Goal: Task Accomplishment & Management: Use online tool/utility

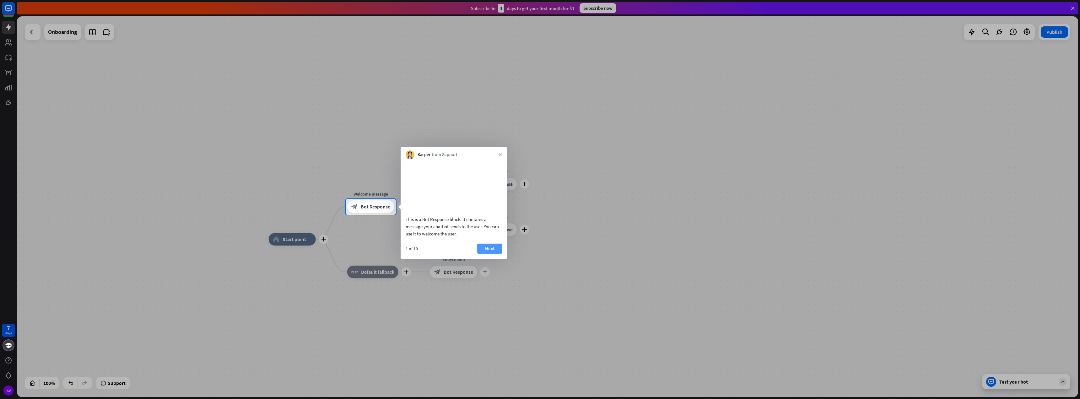
click at [488, 254] on button "Next" at bounding box center [489, 249] width 25 height 10
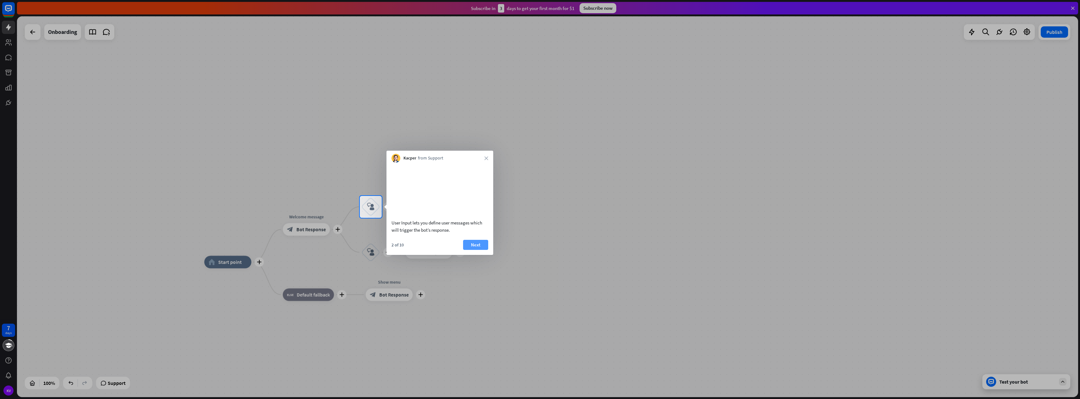
click at [482, 250] on button "Next" at bounding box center [475, 245] width 25 height 10
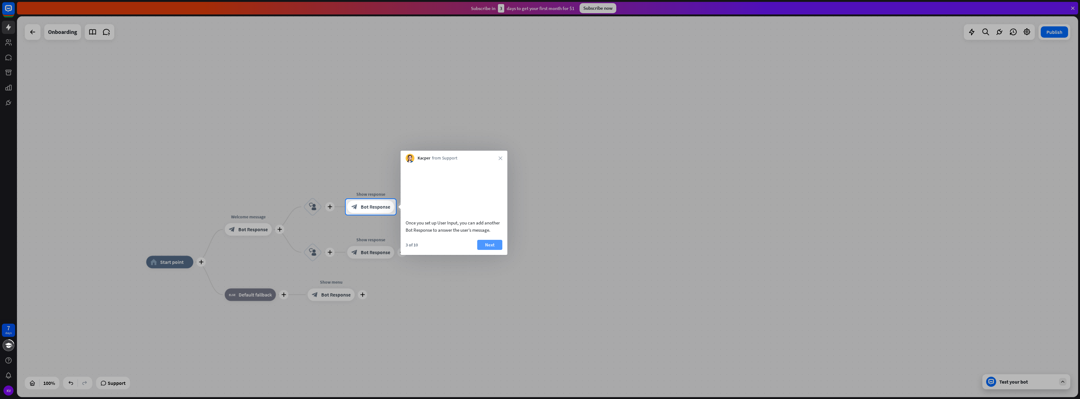
click at [487, 250] on button "Next" at bounding box center [489, 245] width 25 height 10
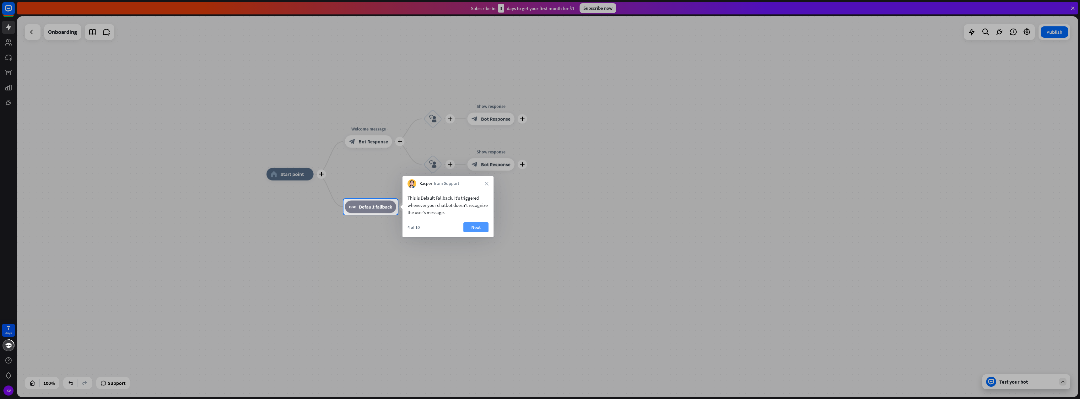
click at [483, 229] on button "Next" at bounding box center [476, 227] width 25 height 10
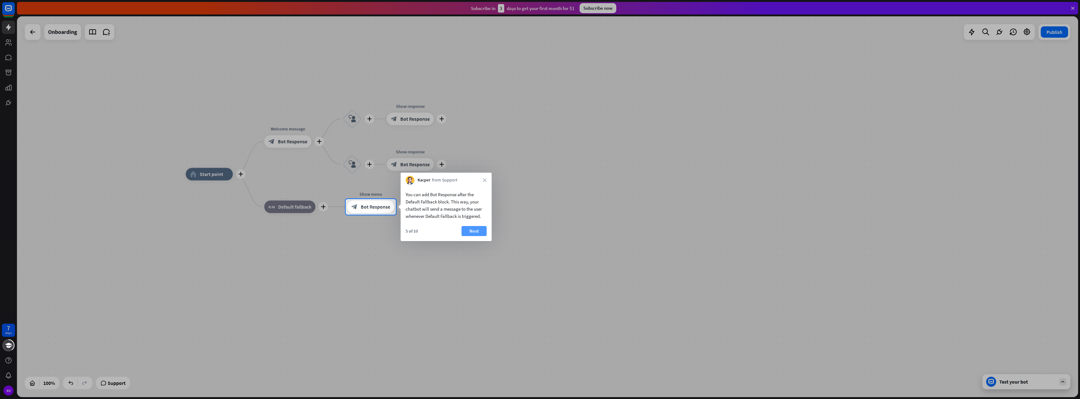
click at [482, 231] on button "Next" at bounding box center [474, 231] width 25 height 10
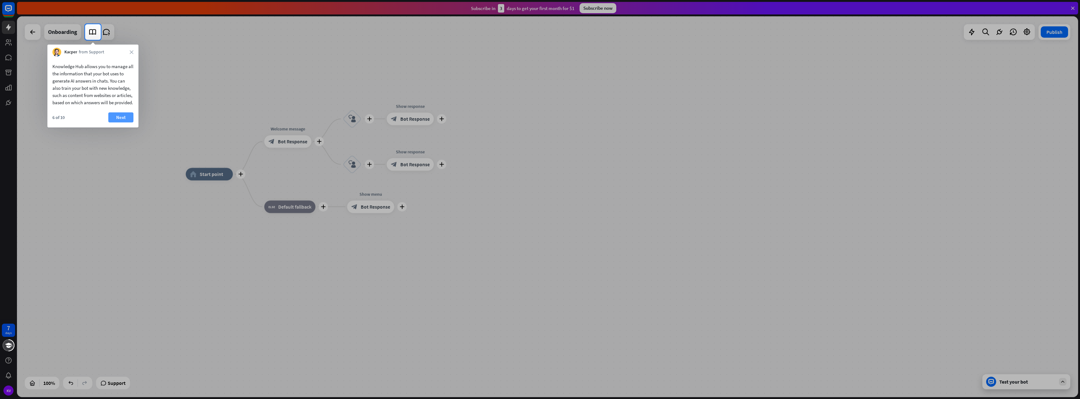
click at [129, 122] on button "Next" at bounding box center [120, 117] width 25 height 10
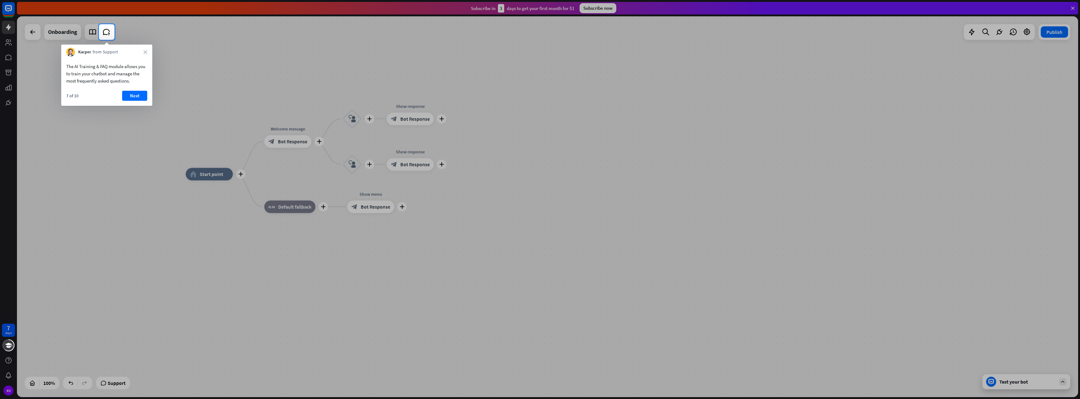
click at [131, 88] on div "The AI Training & FAQ module allows you to train your chatbot and manage the mo…" at bounding box center [106, 81] width 91 height 49
click at [133, 98] on button "Next" at bounding box center [134, 96] width 25 height 10
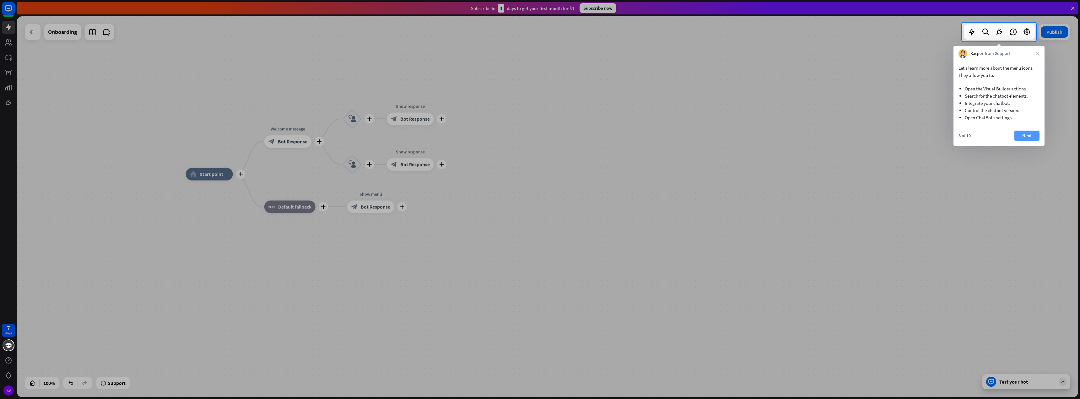
click at [1031, 134] on button "Next" at bounding box center [1027, 136] width 25 height 10
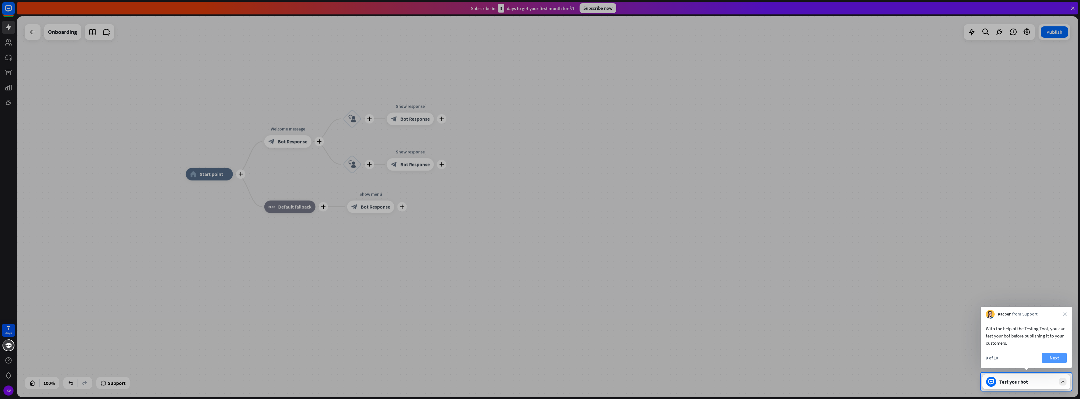
click at [1055, 361] on button "Next" at bounding box center [1054, 358] width 25 height 10
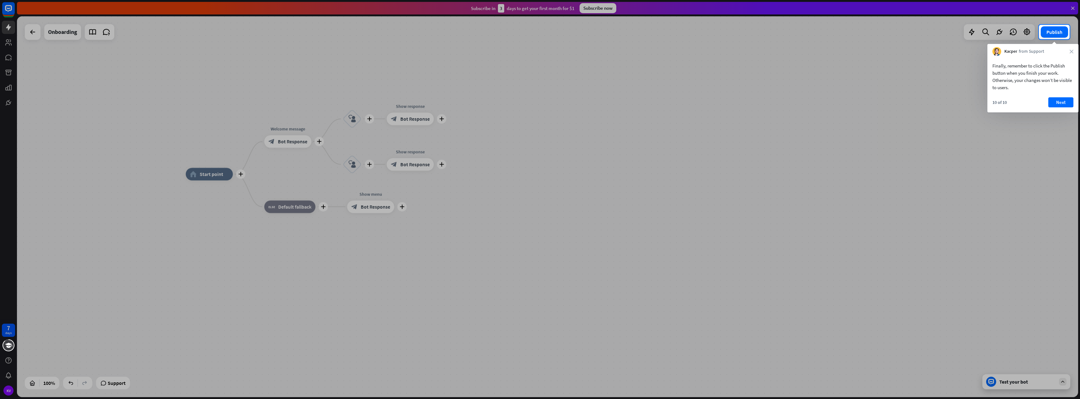
click at [1054, 97] on div "Finally, remember to click the Publish button when you finish your work. Otherw…" at bounding box center [1033, 84] width 91 height 57
click at [1049, 100] on button "Next" at bounding box center [1061, 102] width 25 height 10
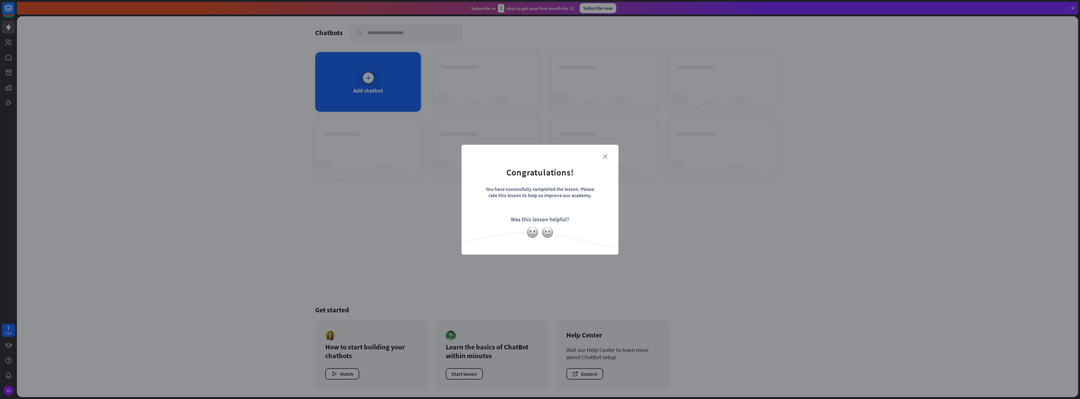
click at [603, 156] on icon "close" at bounding box center [605, 156] width 5 height 5
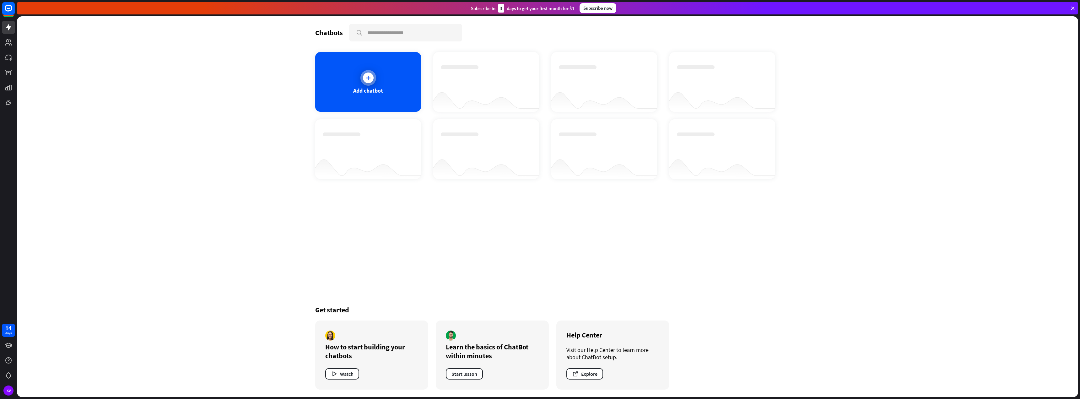
click at [365, 79] on icon at bounding box center [368, 78] width 6 height 6
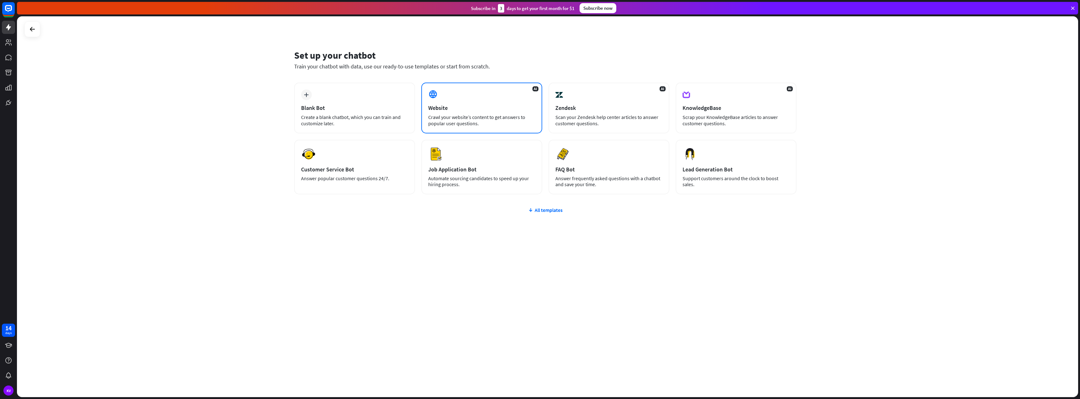
click at [435, 123] on div "Crawl your website’s content to get answers to popular user questions." at bounding box center [481, 120] width 107 height 13
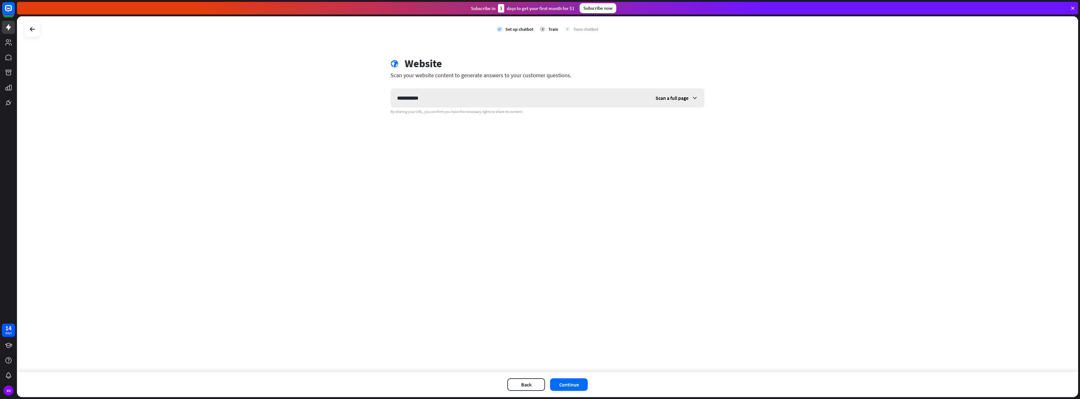
type input "**********"
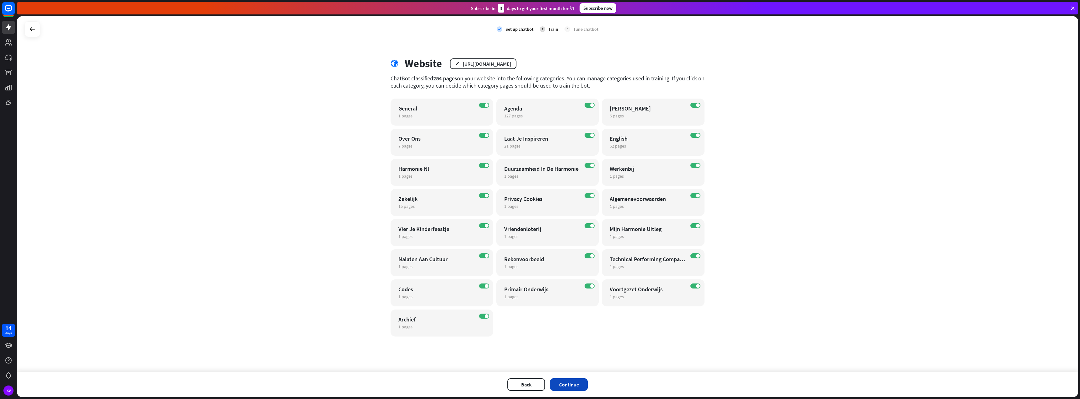
click at [571, 384] on button "Continue" at bounding box center [569, 384] width 38 height 13
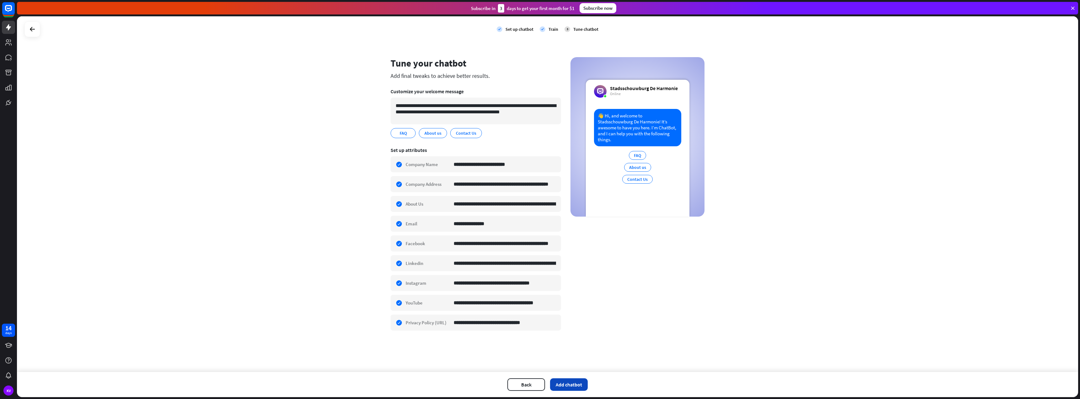
click at [566, 386] on button "Add chatbot" at bounding box center [569, 384] width 38 height 13
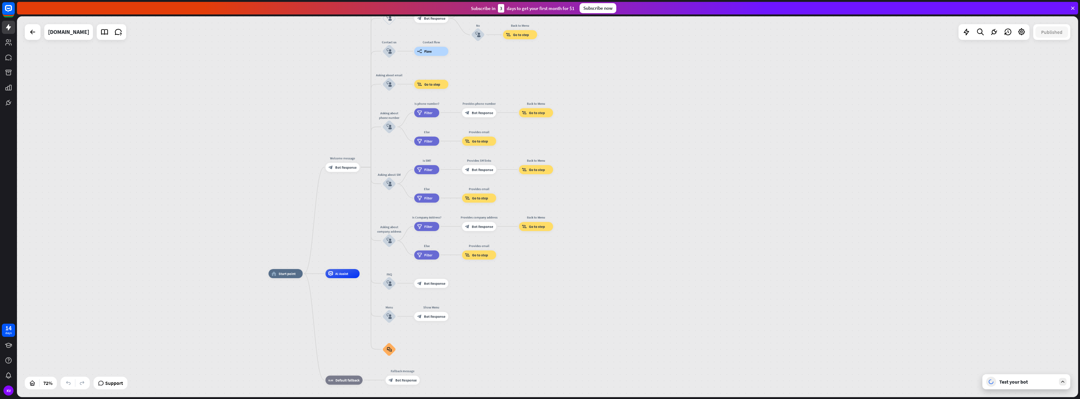
drag, startPoint x: 274, startPoint y: 201, endPoint x: 264, endPoint y: 291, distance: 90.4
click at [264, 291] on div "home_2 Start point Welcome message block_bot_response Bot Response About us blo…" at bounding box center [548, 206] width 1062 height 381
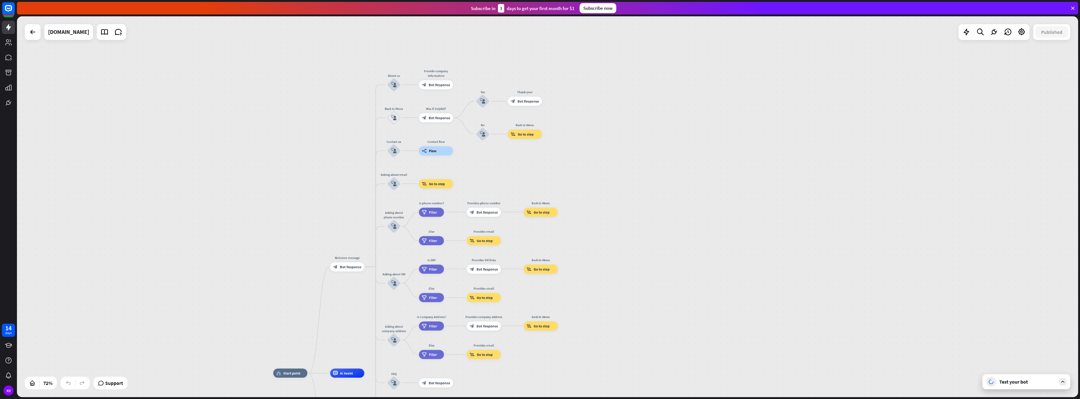
drag, startPoint x: 252, startPoint y: 111, endPoint x: 257, endPoint y: 210, distance: 99.7
click at [257, 210] on div "home_2 Start point Welcome message block_bot_response Bot Response About us blo…" at bounding box center [548, 206] width 1062 height 381
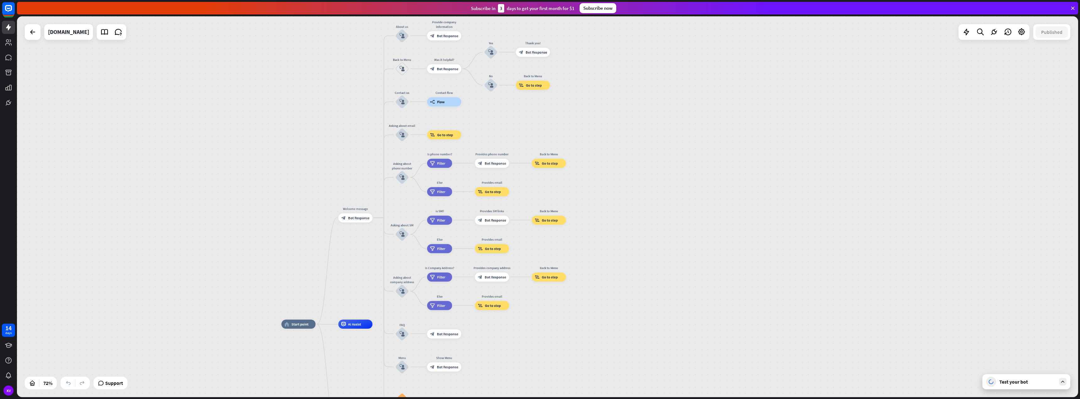
drag, startPoint x: 257, startPoint y: 210, endPoint x: 276, endPoint y: 130, distance: 82.0
click at [276, 130] on div "home_2 Start point Welcome message block_bot_response Bot Response About us blo…" at bounding box center [548, 206] width 1062 height 381
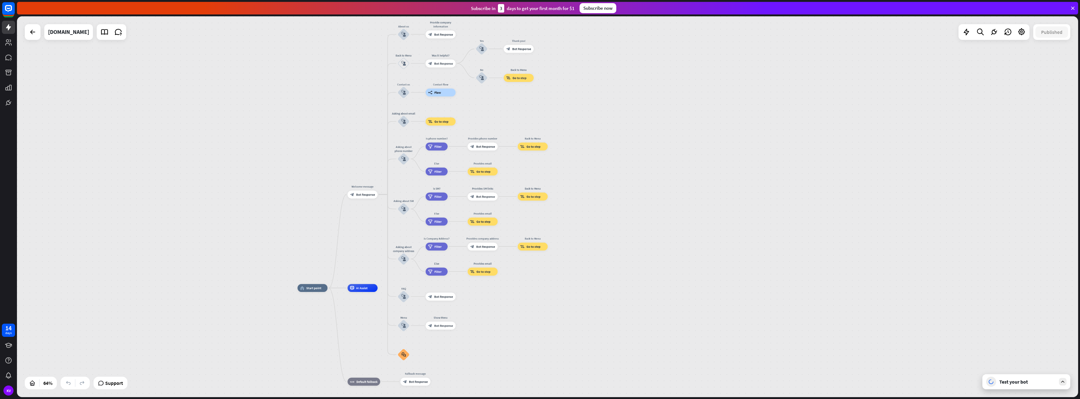
click at [1029, 34] on div at bounding box center [994, 32] width 71 height 16
click at [1028, 35] on div at bounding box center [1022, 32] width 13 height 13
click at [1018, 99] on span "Bot settings" at bounding box center [1008, 96] width 26 height 6
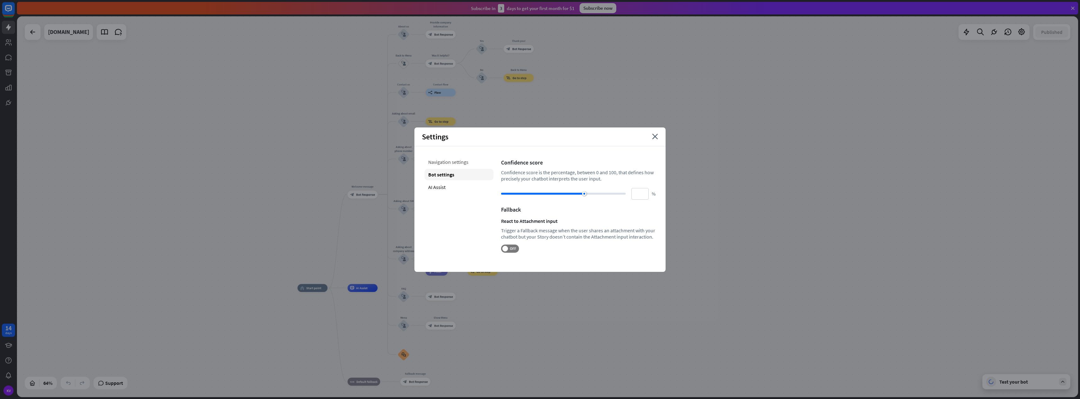
click at [463, 160] on div "Navigation settings" at bounding box center [459, 161] width 69 height 11
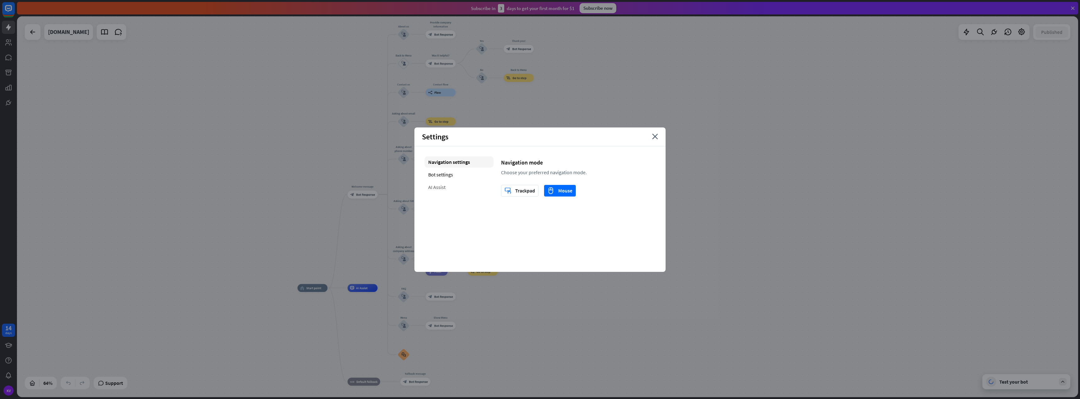
click at [452, 188] on div "AI Assist" at bounding box center [459, 187] width 69 height 11
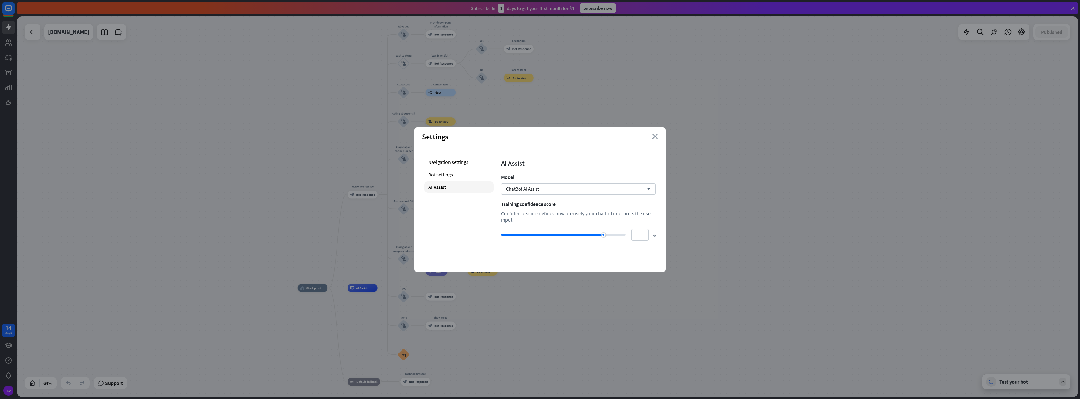
click at [656, 137] on icon "close" at bounding box center [655, 137] width 6 height 6
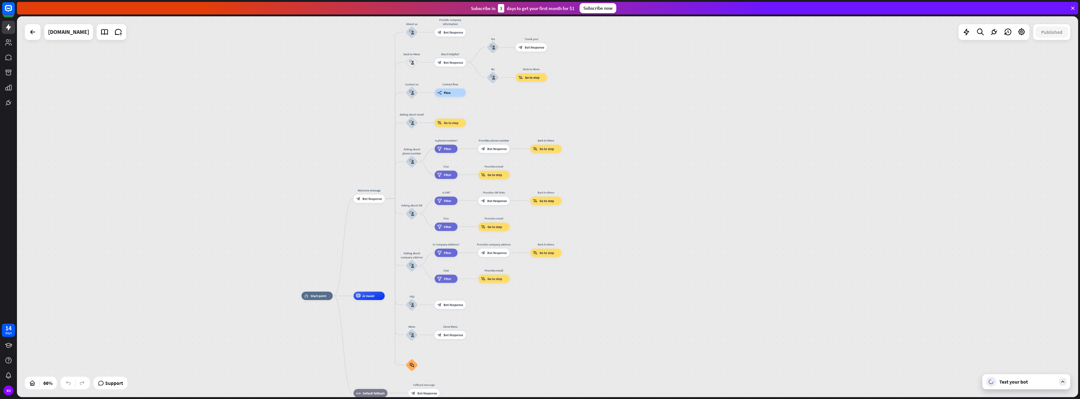
click at [118, 32] on div "home_2 Start point Welcome message block_bot_response Bot Response About us blo…" at bounding box center [548, 206] width 1062 height 381
click at [114, 32] on icon at bounding box center [118, 32] width 8 height 8
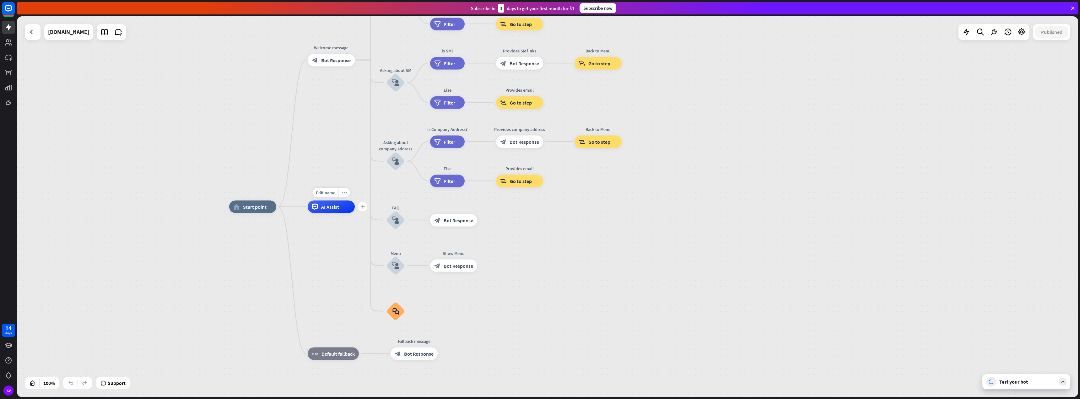
click at [334, 209] on span "AI Assist" at bounding box center [330, 207] width 18 height 6
click at [291, 220] on button "Edit Knowledge Hub" at bounding box center [257, 217] width 87 height 11
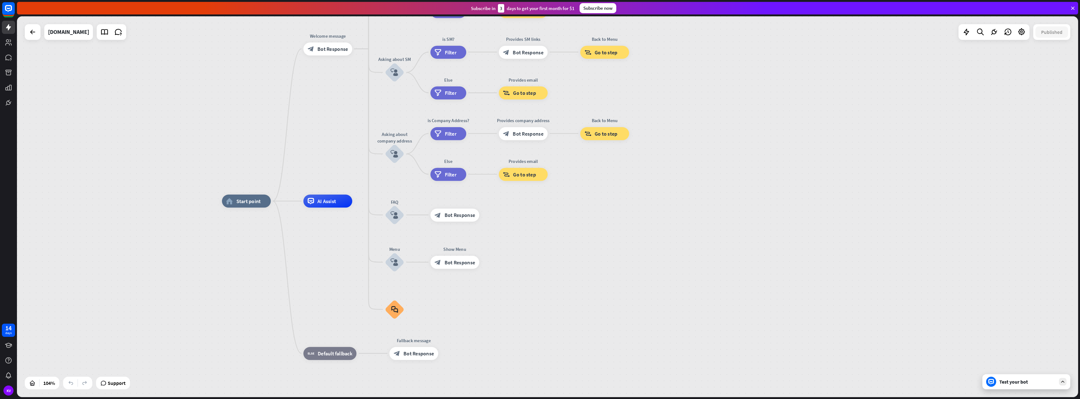
click at [1016, 383] on div "Test your bot" at bounding box center [1028, 382] width 57 height 6
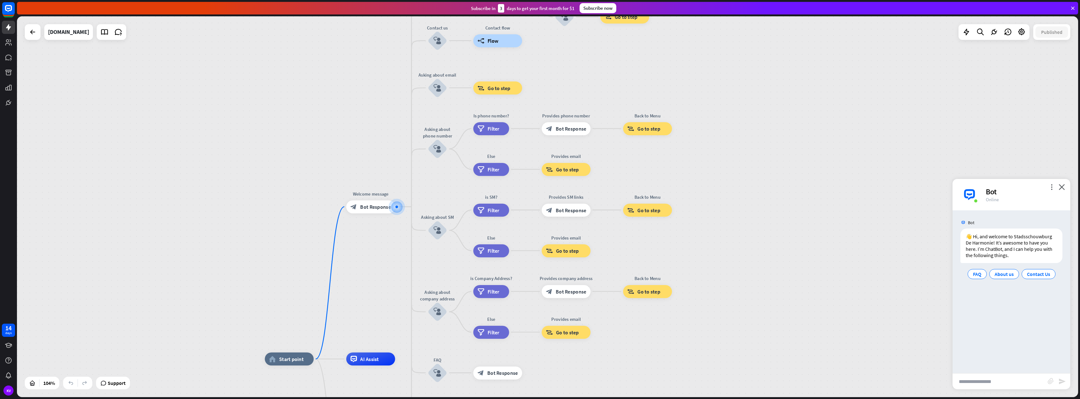
click at [997, 377] on input "text" at bounding box center [1000, 382] width 95 height 16
type input "**********"
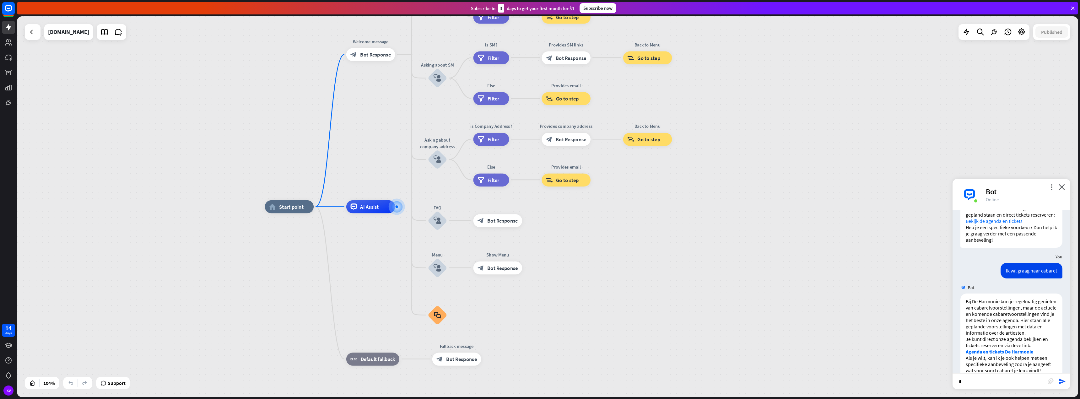
scroll to position [217, 0]
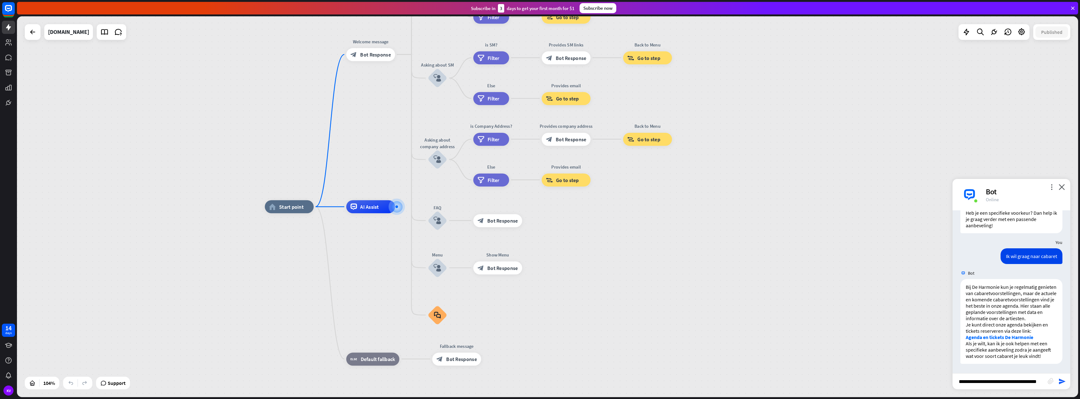
type input "**********"
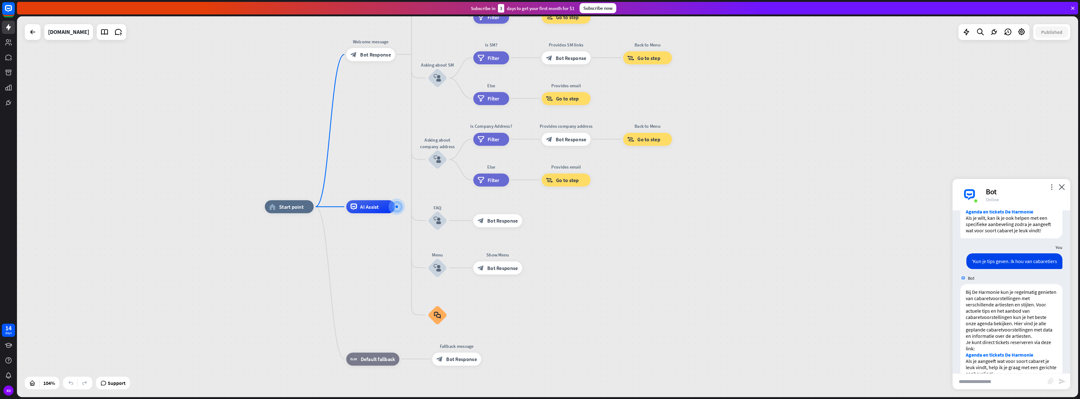
scroll to position [360, 0]
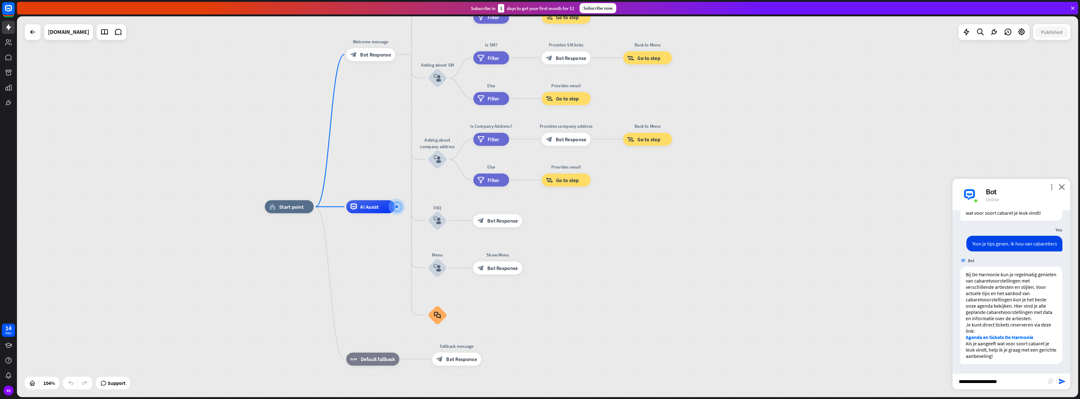
type input "**********"
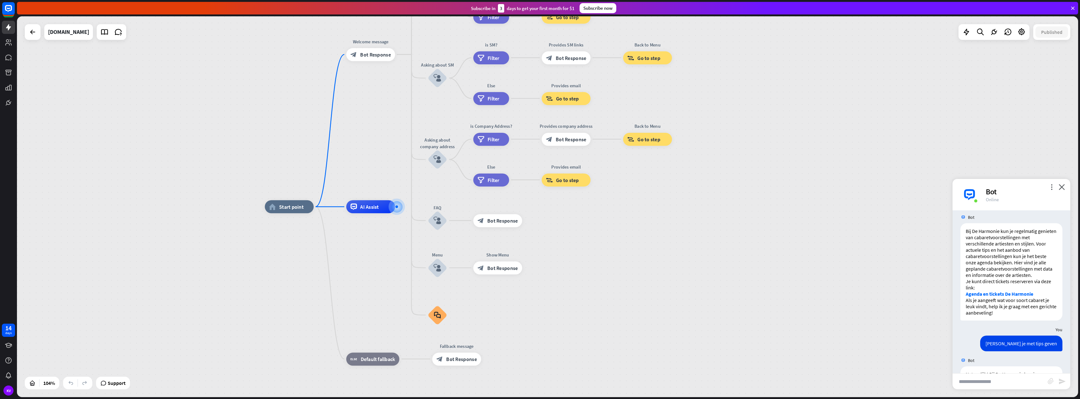
scroll to position [598, 0]
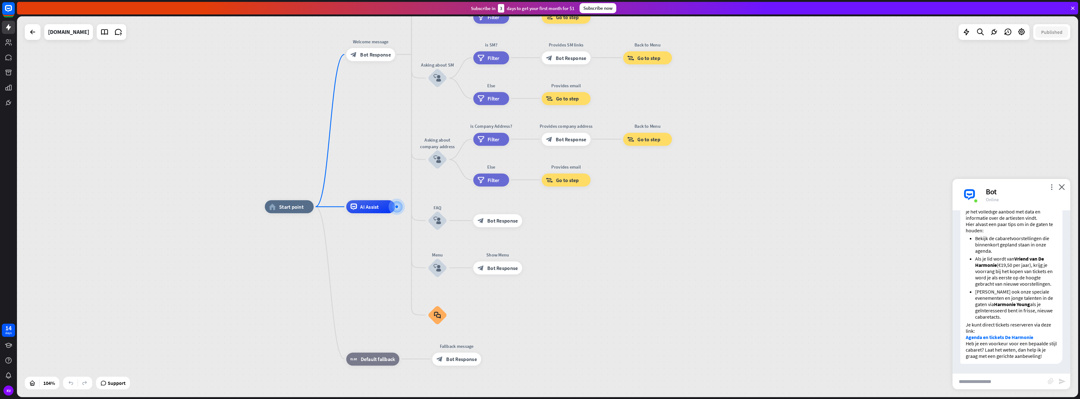
click at [989, 337] on link "Agenda en tickets De Harmonie" at bounding box center [1000, 337] width 68 height 6
click at [969, 388] on input "text" at bounding box center [1000, 382] width 95 height 16
type input "**********"
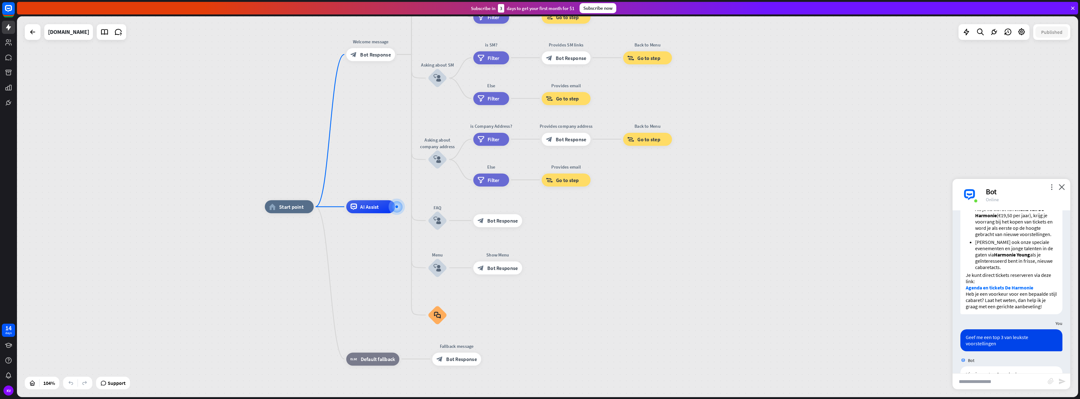
scroll to position [810, 0]
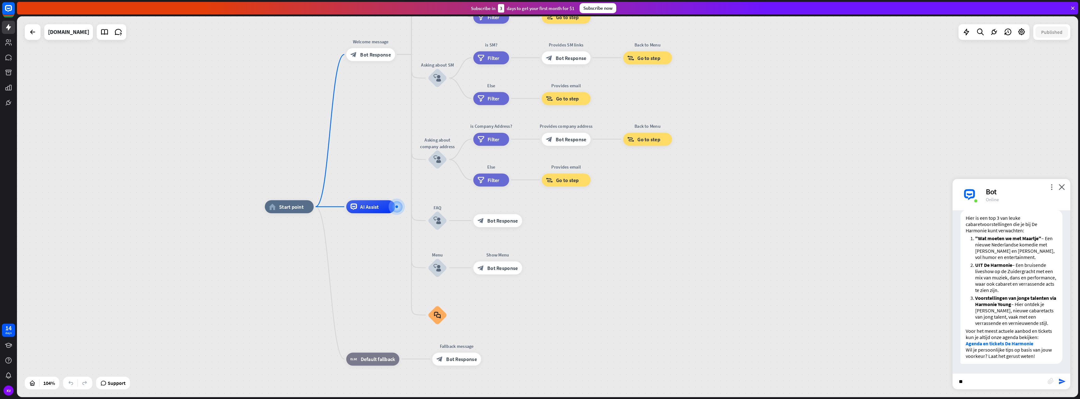
type input "*"
type input "**********"
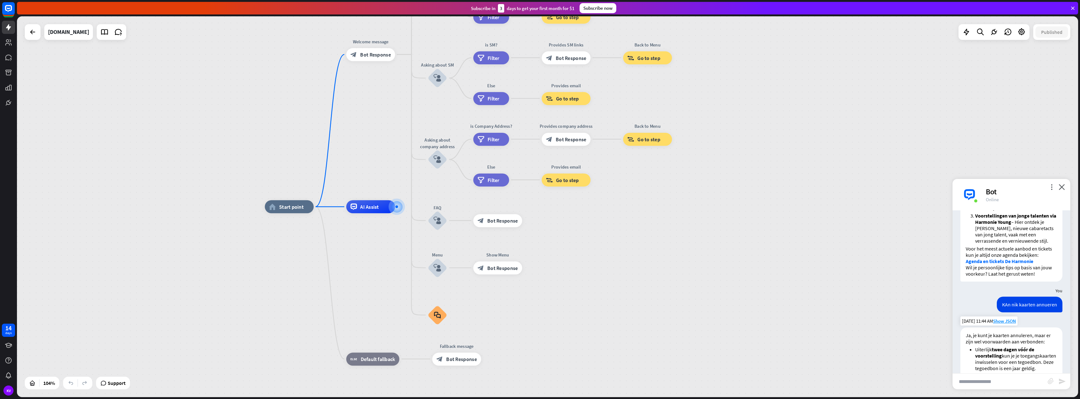
scroll to position [798, 0]
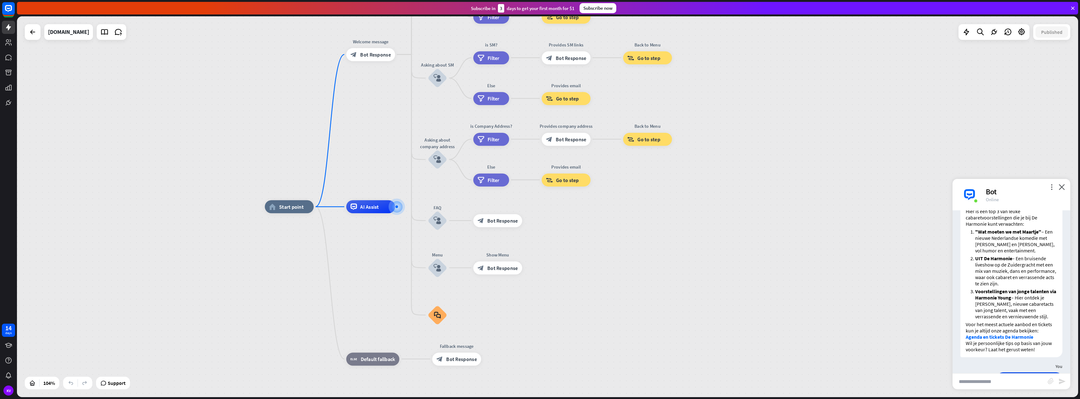
click at [1006, 386] on input "text" at bounding box center [1000, 382] width 95 height 16
type input "**********"
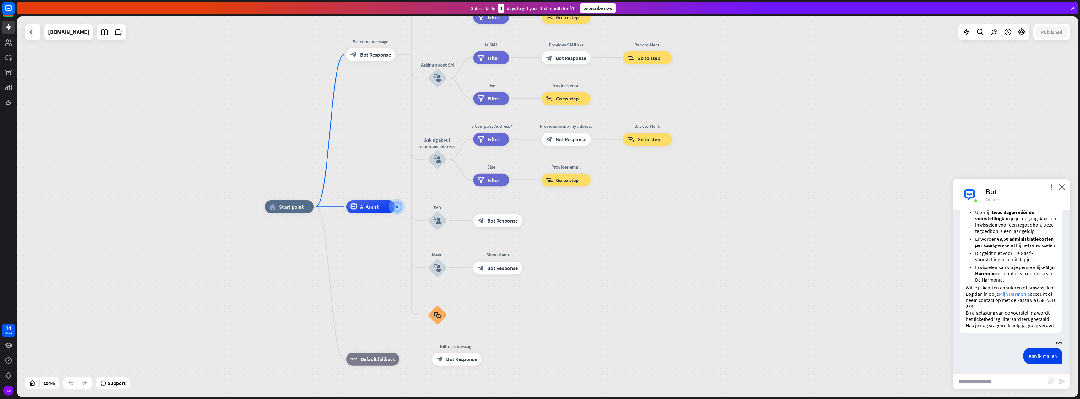
scroll to position [1216, 0]
